Goal: Obtain resource: Download file/media

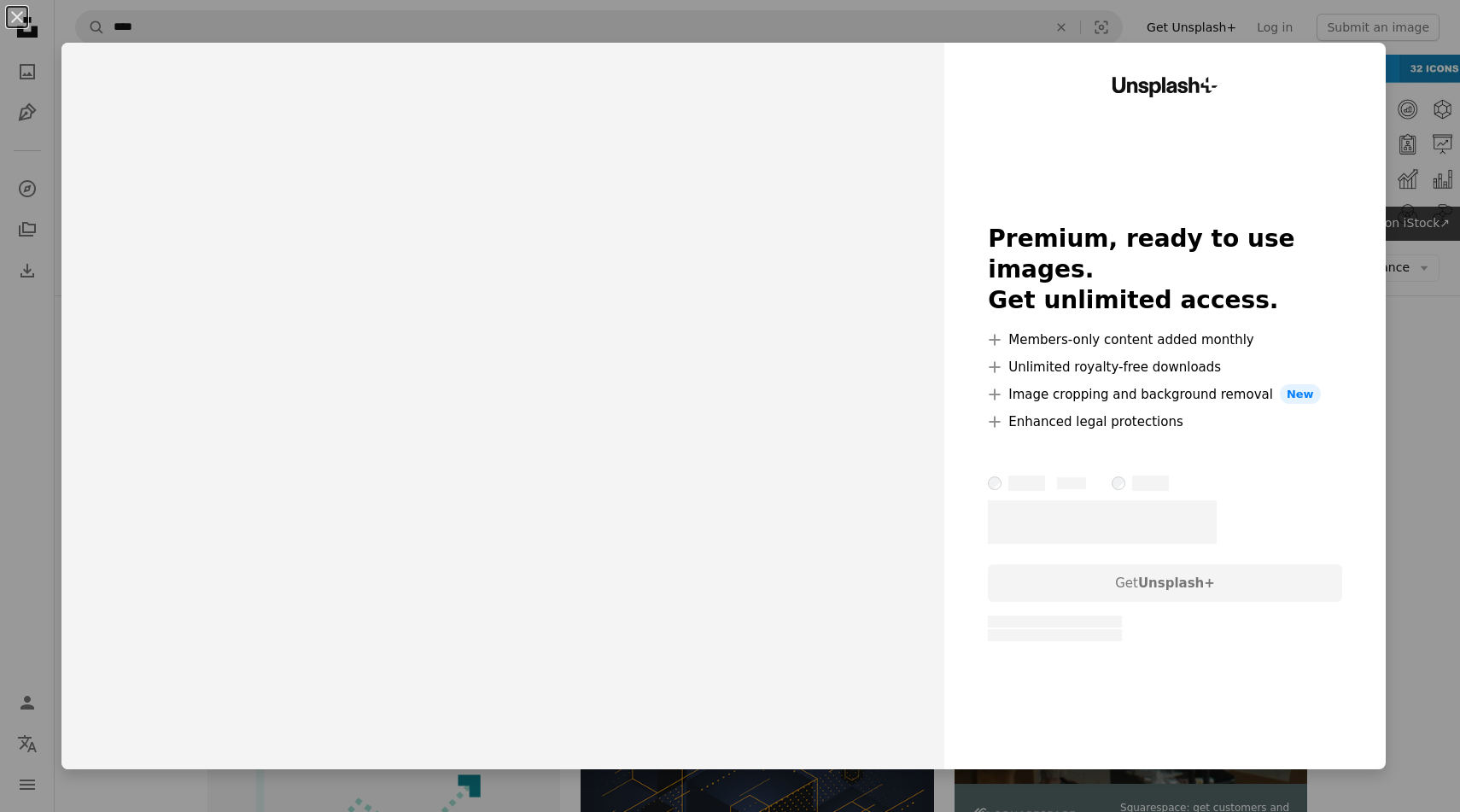
scroll to position [356, 0]
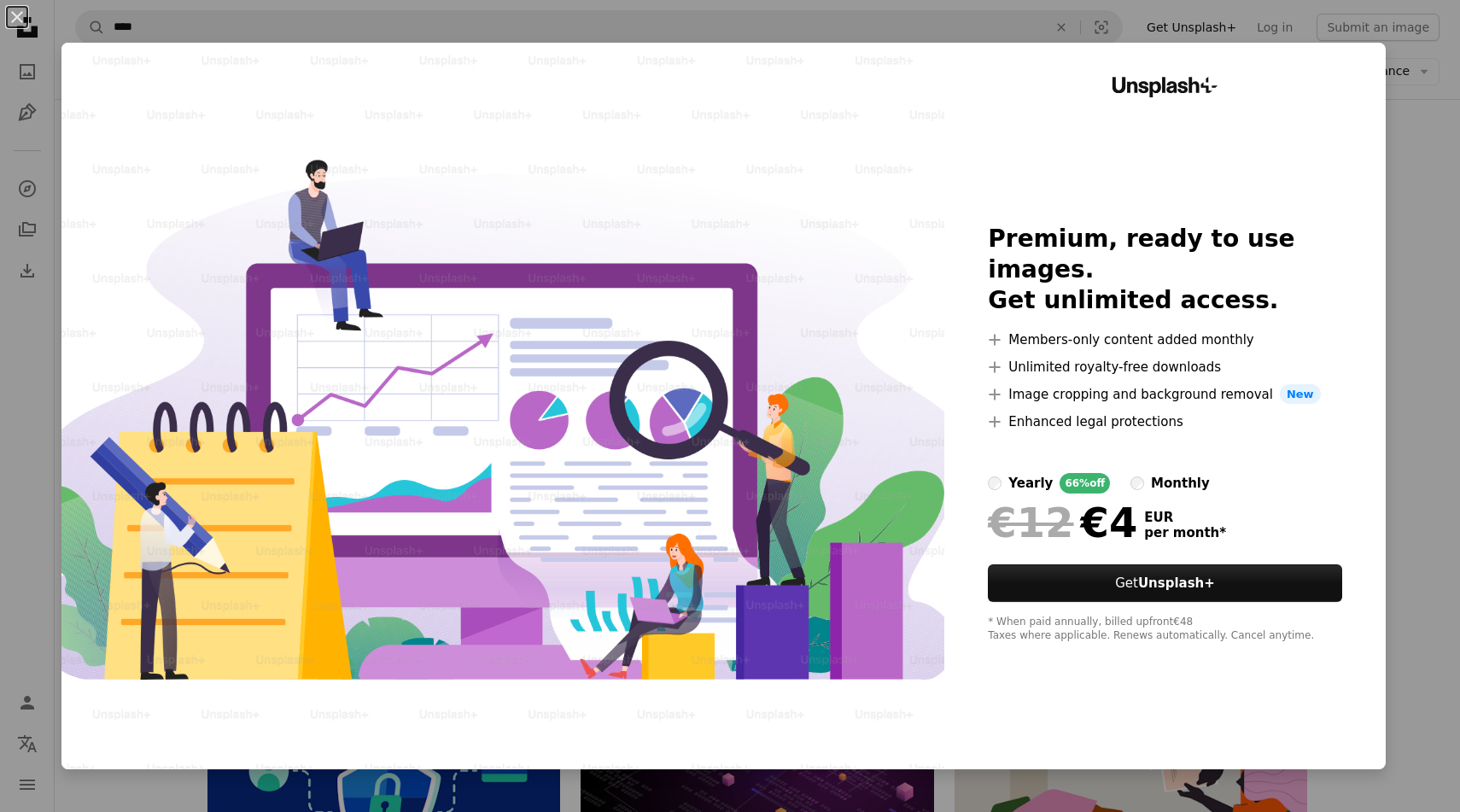
click at [1430, 243] on div "An X shape Unsplash+ Premium, ready to use images. Get unlimited access. A plus…" at bounding box center [730, 406] width 1460 height 812
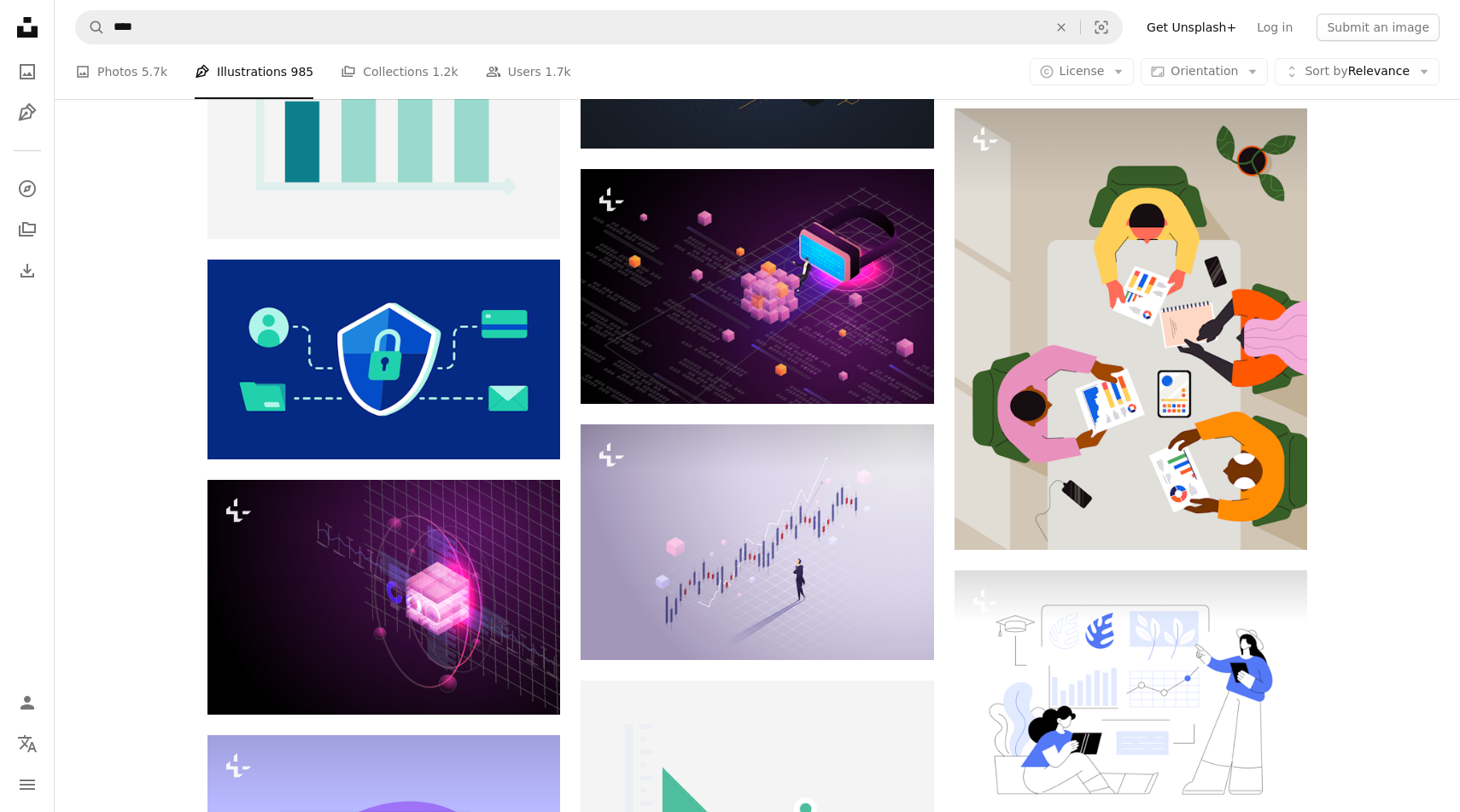
scroll to position [801, 0]
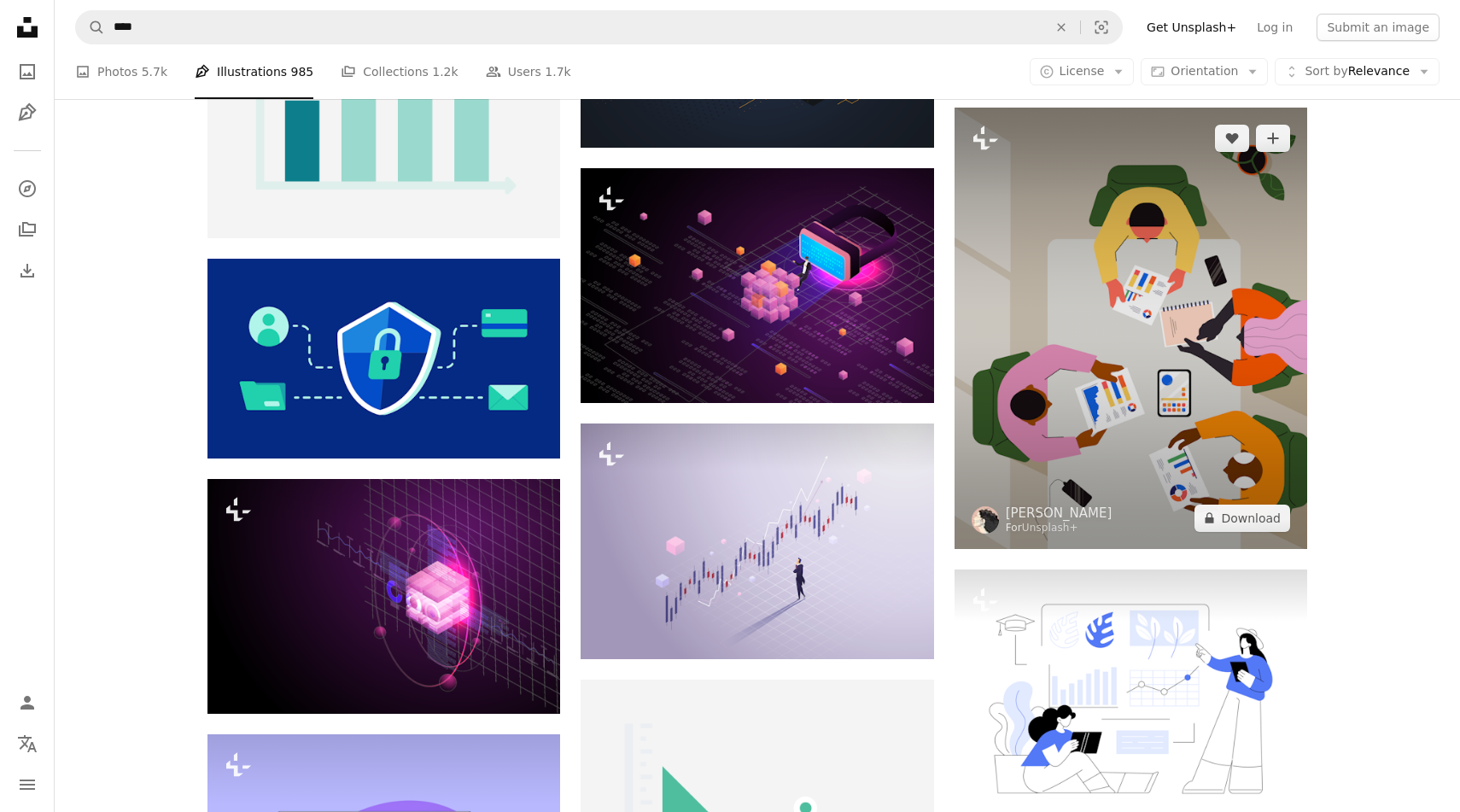
click at [1199, 370] on img at bounding box center [1131, 328] width 352 height 442
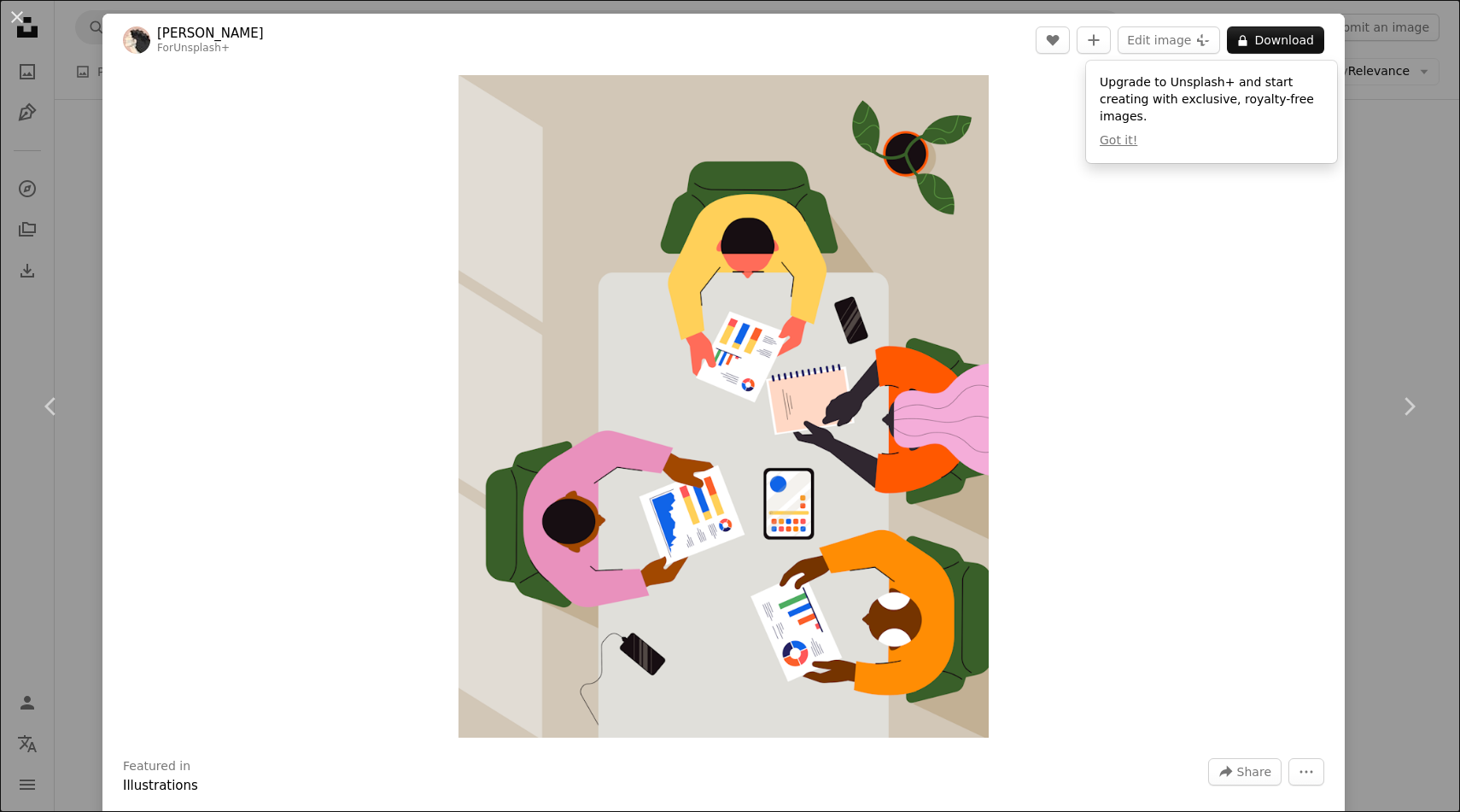
click at [1346, 348] on div "Zoom in" at bounding box center [724, 406] width 1243 height 680
click at [1431, 309] on div "An X shape Chevron left Chevron right [PERSON_NAME] For Unsplash+ A heart A plu…" at bounding box center [730, 406] width 1460 height 812
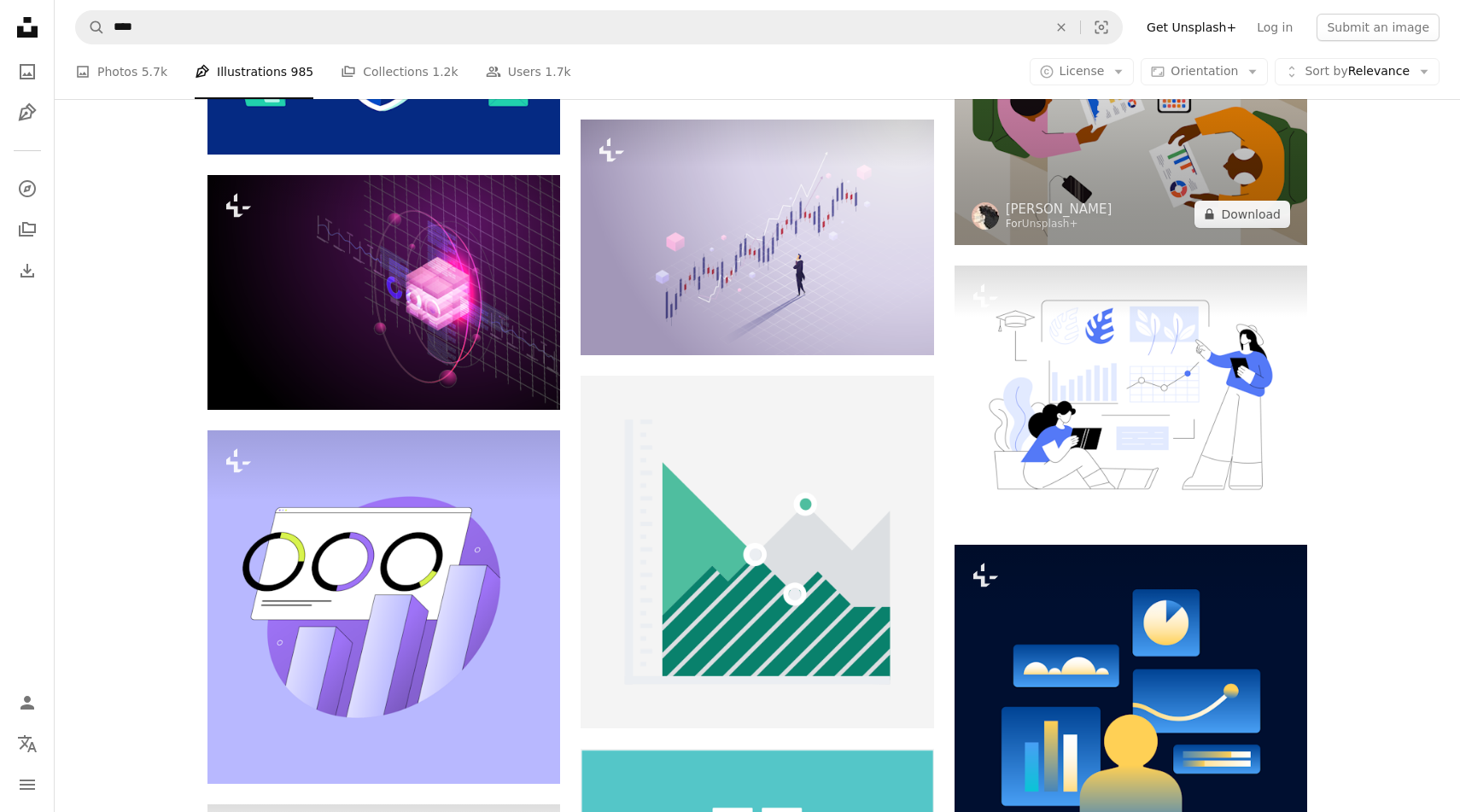
scroll to position [1147, 0]
